Goal: Information Seeking & Learning: Learn about a topic

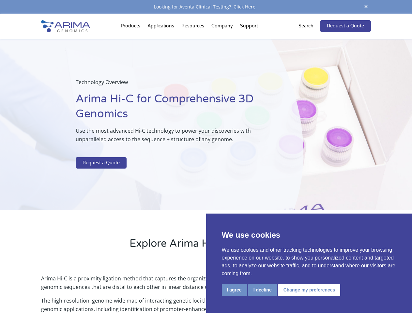
click at [206, 157] on p at bounding box center [173, 153] width 195 height 8
click at [234, 290] on button "I agree" at bounding box center [234, 290] width 25 height 12
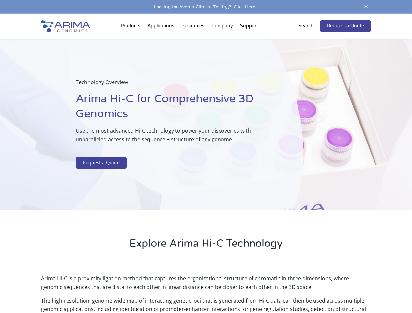
click at [262, 290] on p "Arima Hi-C is a proximity ligation method that captures the organizational stru…" at bounding box center [206, 285] width 330 height 22
click at [308, 290] on p "Arima Hi-C is a proximity ligation method that captures the organizational stru…" at bounding box center [206, 285] width 330 height 22
click at [366, 7] on span at bounding box center [366, 7] width 10 height 9
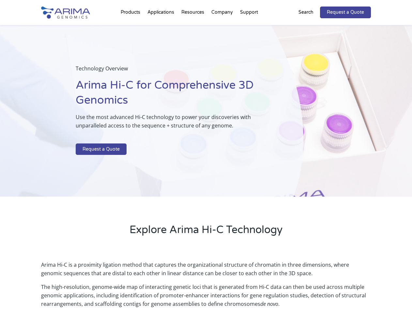
click at [206, 163] on div "Technology Overview Arima Hi-C for Comprehensive 3D Genomics Use the most advan…" at bounding box center [151, 111] width 303 height 172
click at [132, 27] on div "Technology Overview Arima Hi-C for Comprehensive 3D Genomics Use the most advan…" at bounding box center [151, 111] width 303 height 172
click at [194, 27] on div "Technology Overview Arima Hi-C for Comprehensive 3D Genomics Use the most advan…" at bounding box center [151, 111] width 303 height 172
click at [223, 27] on div "Technology Overview Arima Hi-C for Comprehensive 3D Genomics Use the most advan…" at bounding box center [151, 111] width 303 height 172
click at [249, 27] on div "Technology Overview Arima Hi-C for Comprehensive 3D Genomics Use the most advan…" at bounding box center [151, 111] width 303 height 172
